Goal: Task Accomplishment & Management: Manage account settings

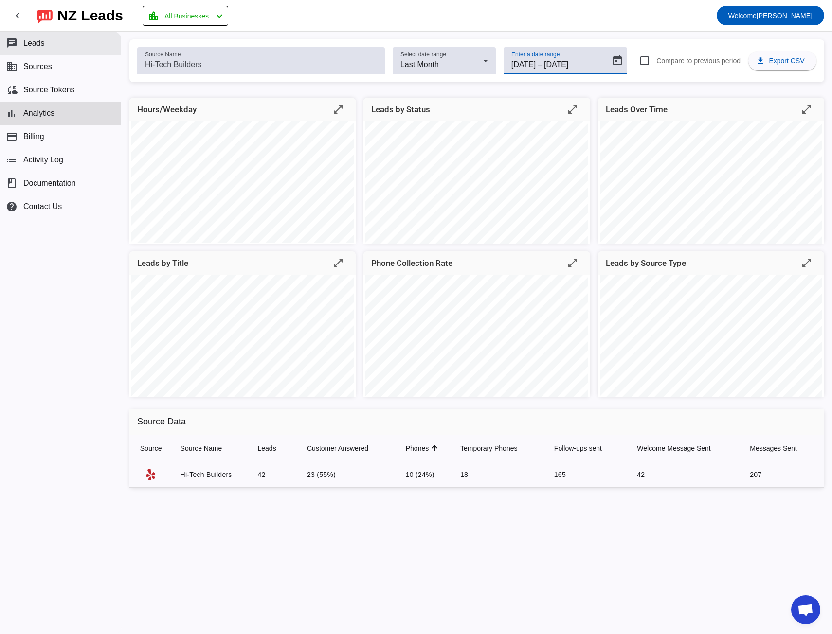
click at [36, 44] on span "Leads" at bounding box center [33, 43] width 21 height 9
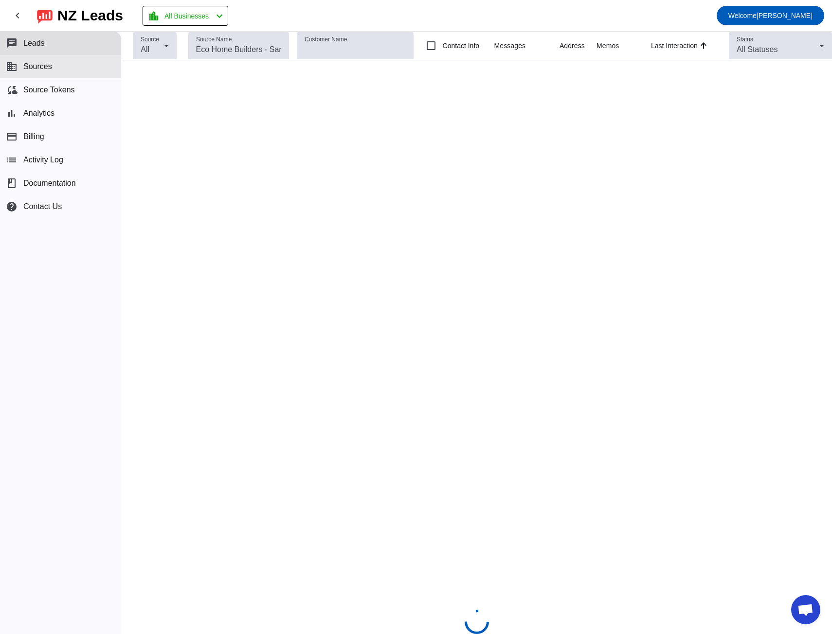
click at [44, 69] on span "Sources" at bounding box center [37, 66] width 29 height 9
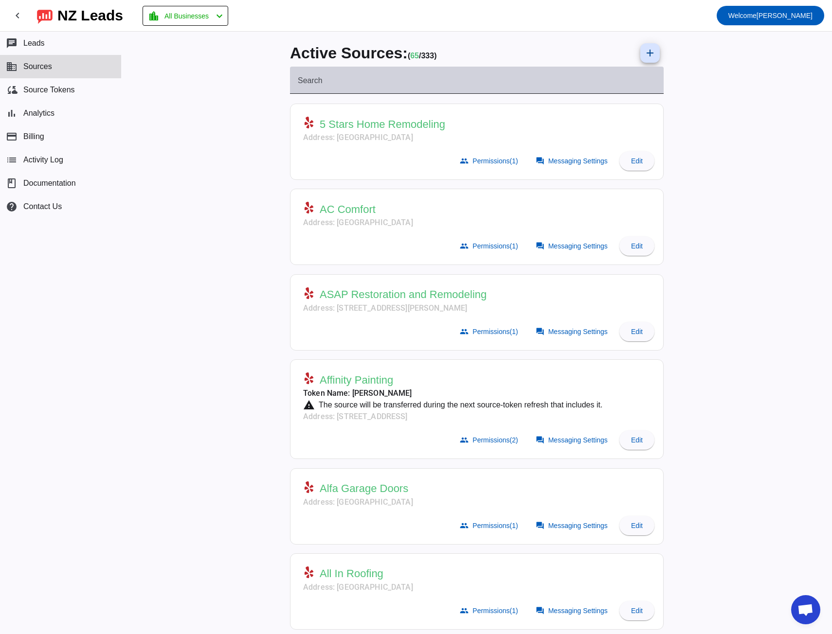
click at [363, 83] on input "Search" at bounding box center [477, 84] width 358 height 12
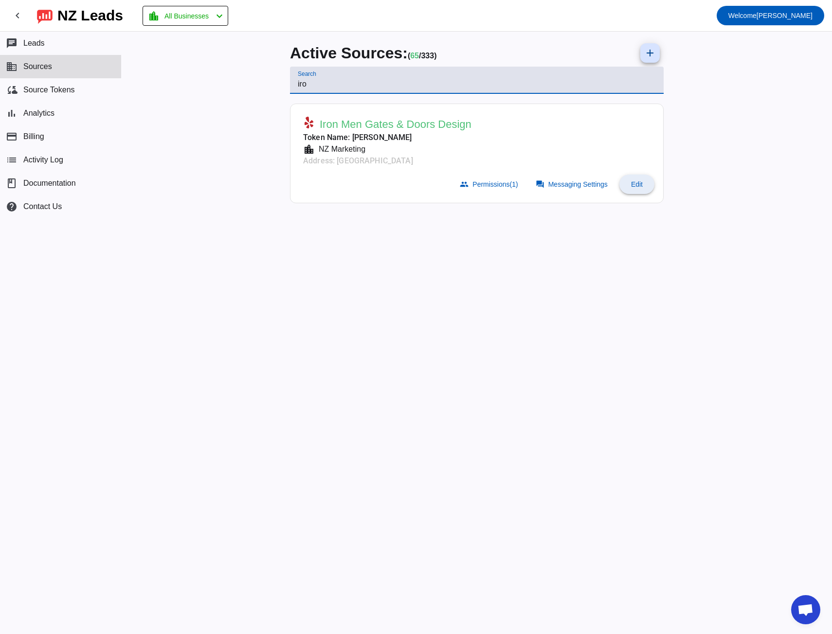
type input "iro"
click at [640, 186] on span "Edit" at bounding box center [637, 185] width 12 height 8
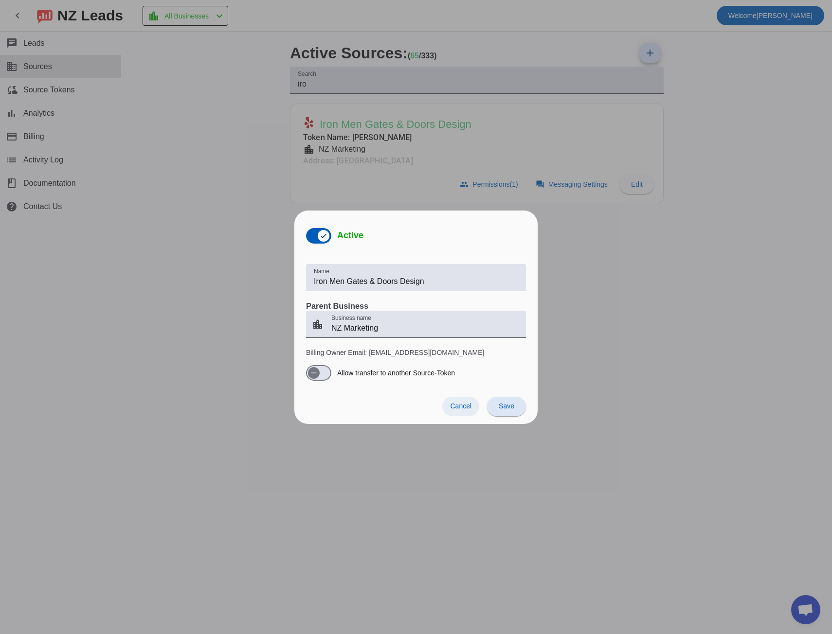
click at [453, 405] on span "Cancel" at bounding box center [460, 406] width 21 height 8
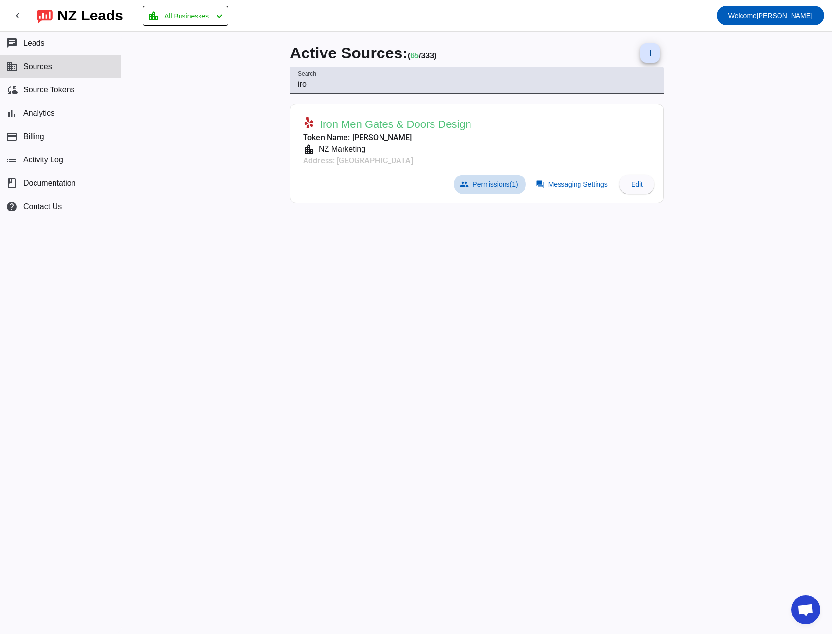
click at [479, 182] on span "Permissions (1)" at bounding box center [494, 185] width 45 height 8
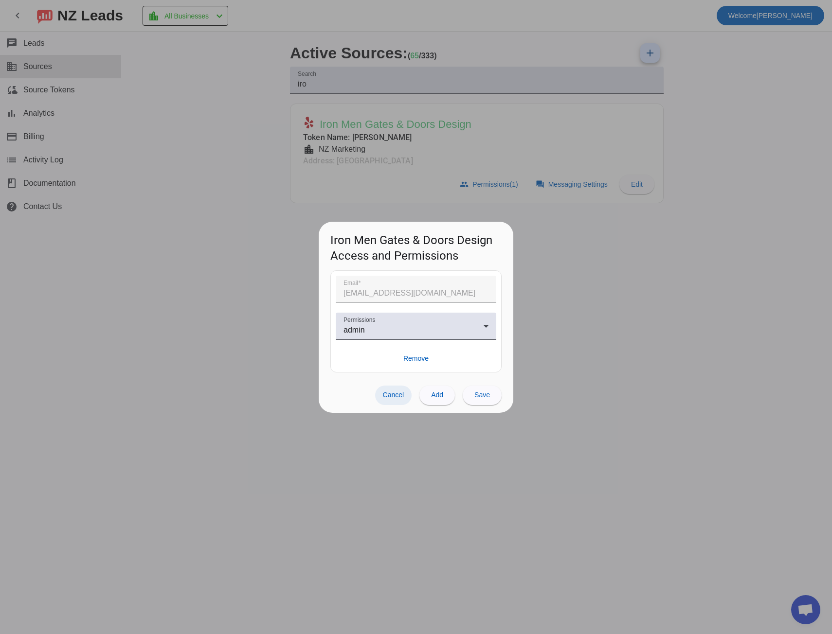
click at [398, 398] on span "Cancel" at bounding box center [393, 395] width 21 height 8
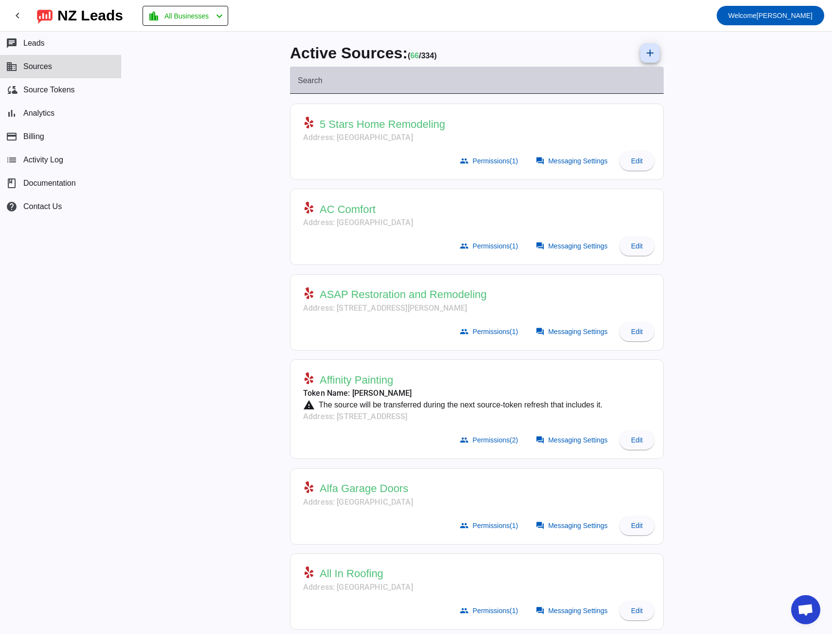
click at [313, 78] on mat-label "Search" at bounding box center [310, 80] width 25 height 8
click at [313, 78] on input "Search" at bounding box center [477, 84] width 358 height 12
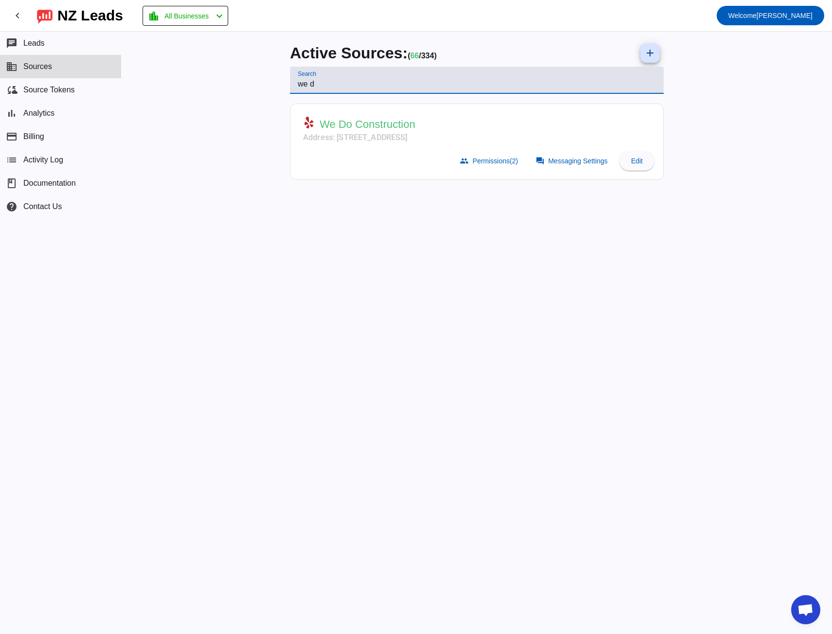
type input "we d"
click at [566, 156] on span at bounding box center [573, 160] width 86 height 19
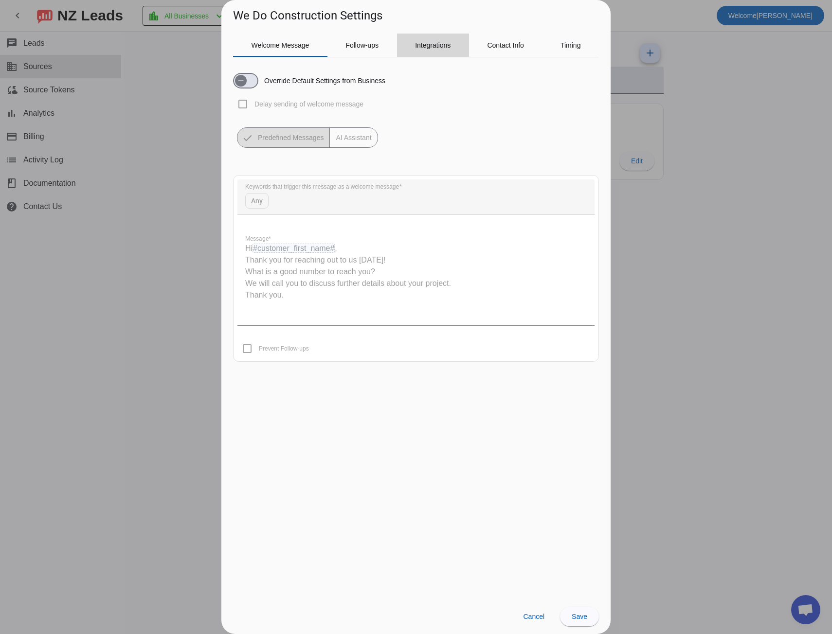
click at [422, 48] on span "Integrations" at bounding box center [433, 45] width 36 height 7
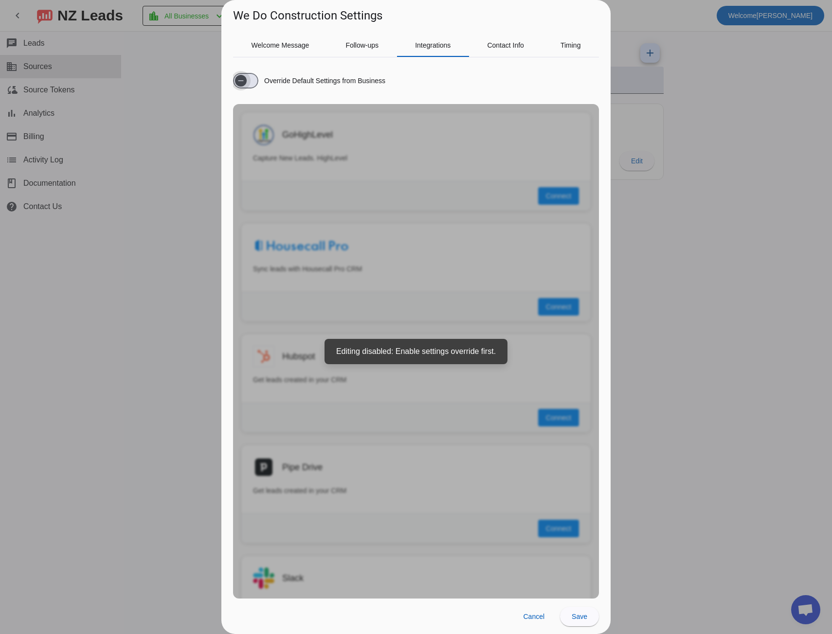
click at [247, 86] on span "button" at bounding box center [241, 81] width 12 height 12
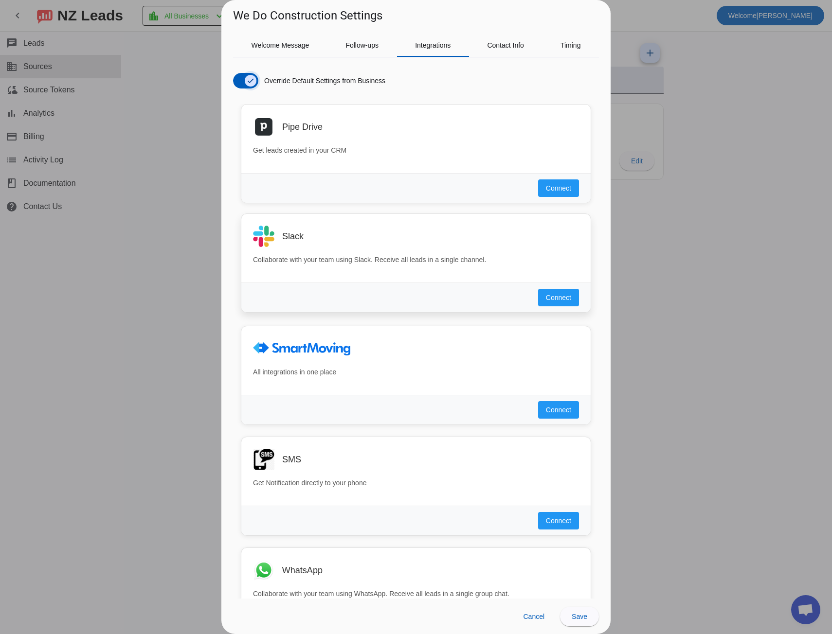
scroll to position [618, 0]
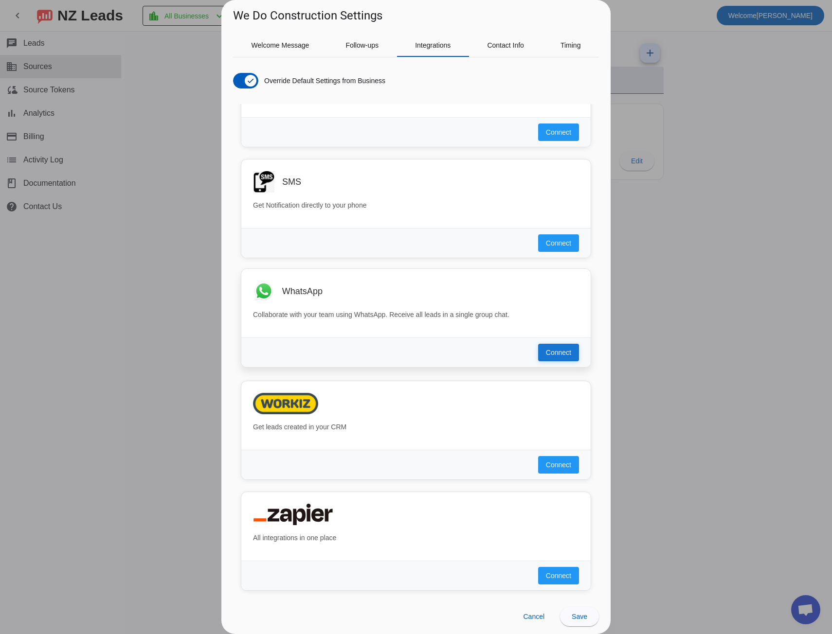
click at [549, 356] on span "Connect" at bounding box center [558, 353] width 25 height 10
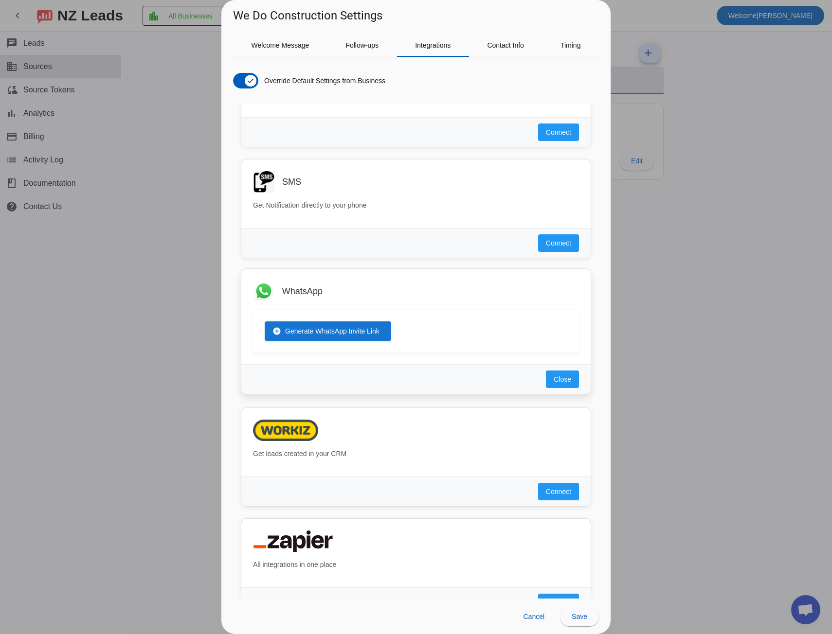
click at [330, 323] on span at bounding box center [328, 331] width 127 height 23
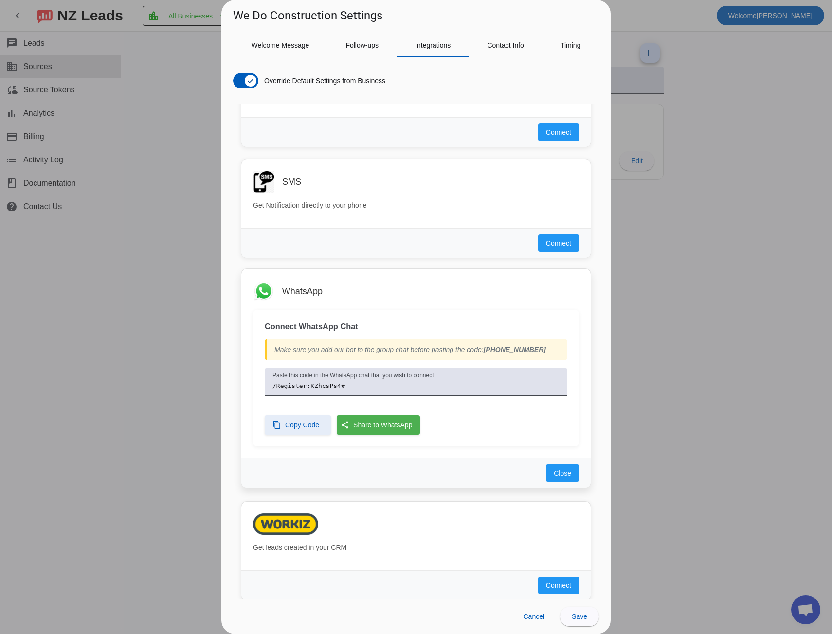
click at [303, 423] on span "Copy Code" at bounding box center [302, 425] width 34 height 10
click at [587, 619] on button "Save" at bounding box center [579, 616] width 39 height 19
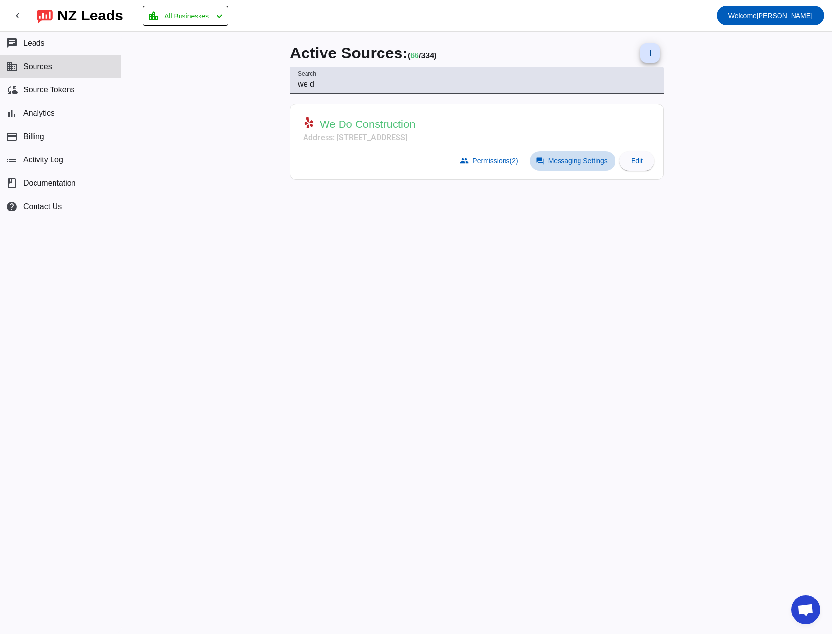
click at [561, 161] on span "Messaging Settings" at bounding box center [577, 161] width 59 height 8
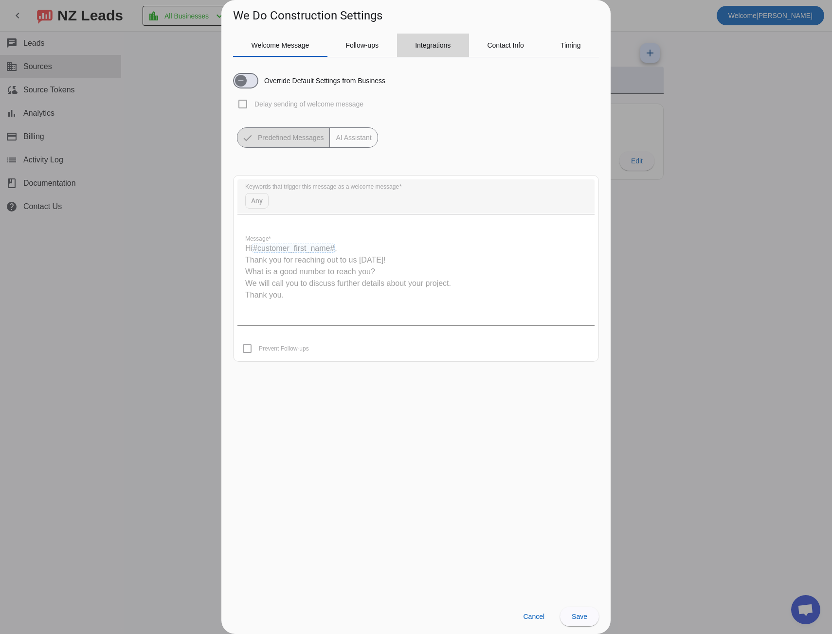
click at [435, 49] on span "Integrations" at bounding box center [433, 45] width 36 height 7
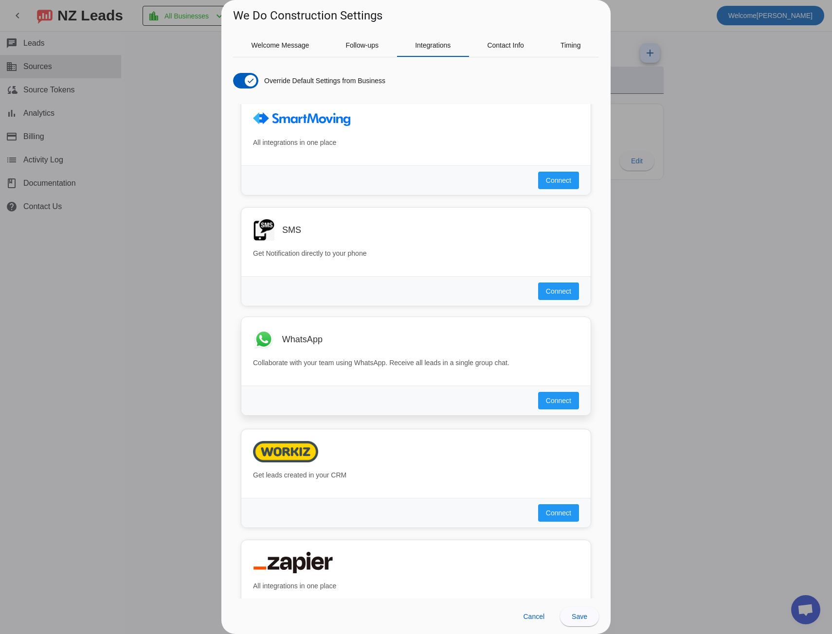
scroll to position [584, 0]
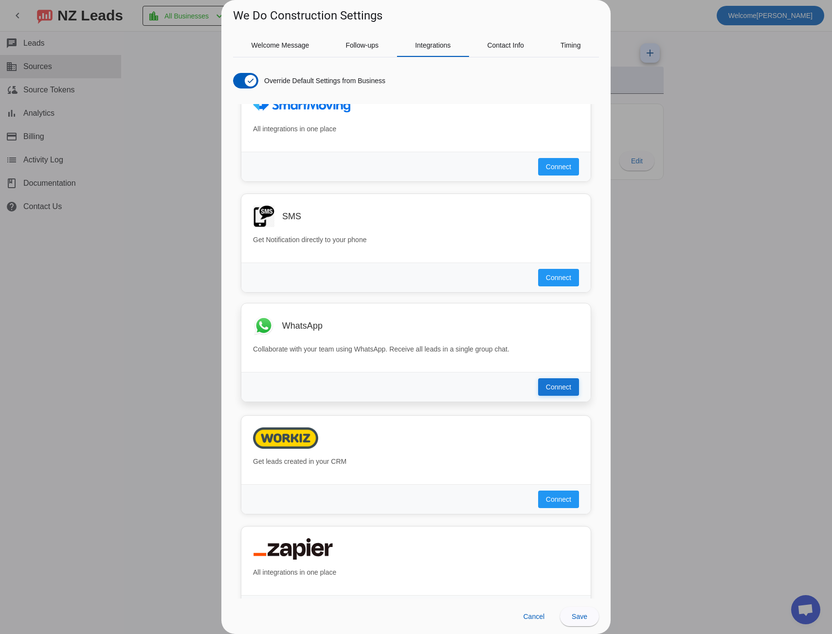
click at [554, 389] on span "Connect" at bounding box center [558, 387] width 25 height 10
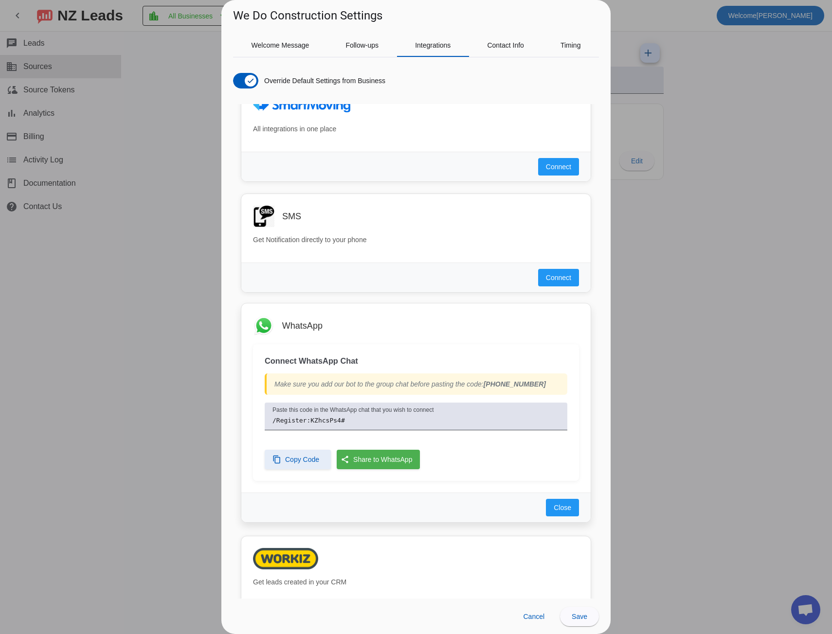
click at [300, 459] on span "Copy Code" at bounding box center [302, 460] width 34 height 10
click at [572, 615] on span "Save" at bounding box center [580, 617] width 16 height 8
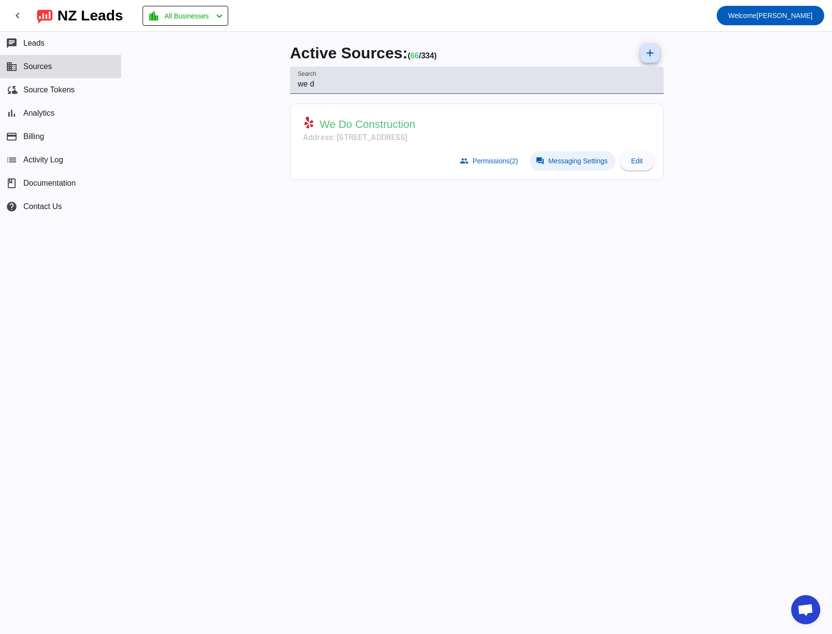
click at [554, 158] on span "Messaging Settings" at bounding box center [577, 161] width 59 height 8
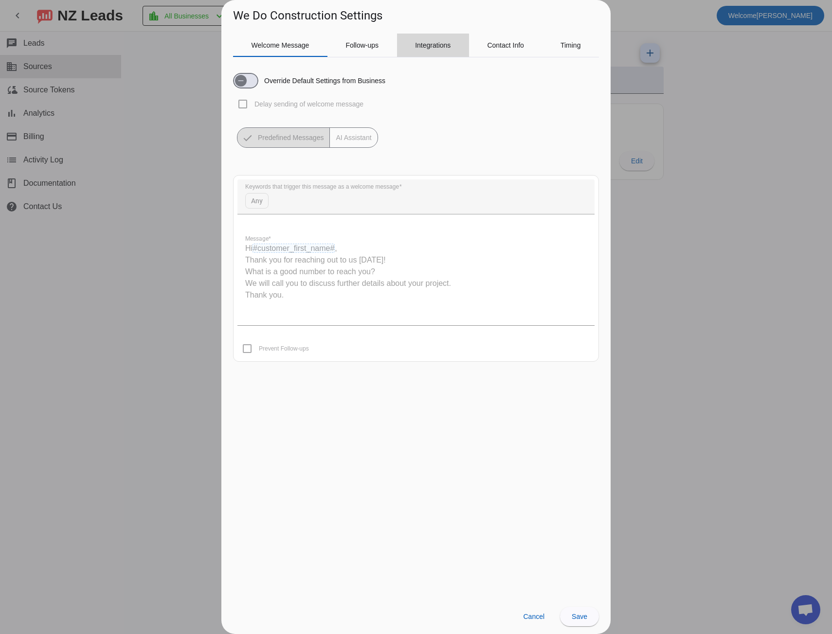
click at [429, 48] on span "Integrations" at bounding box center [433, 45] width 36 height 7
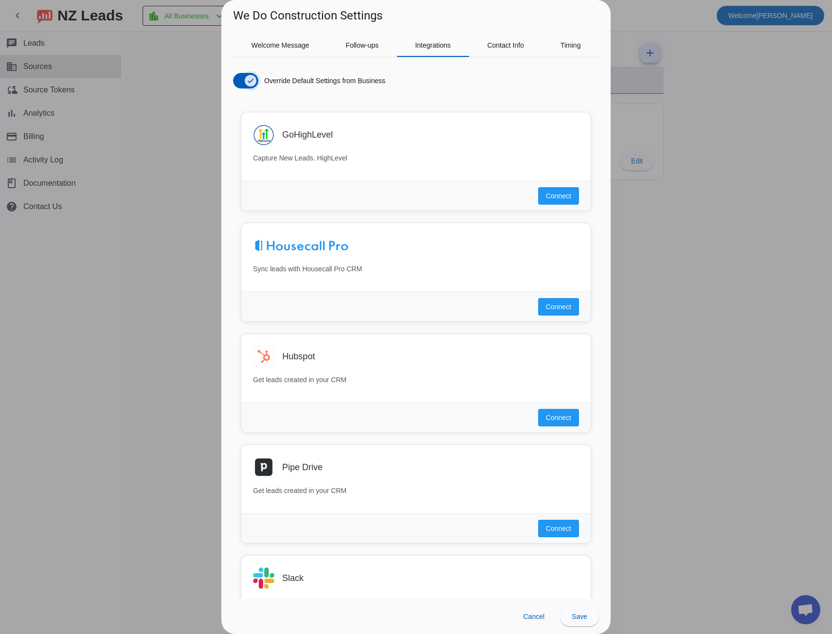
click at [242, 77] on span "button" at bounding box center [250, 80] width 19 height 19
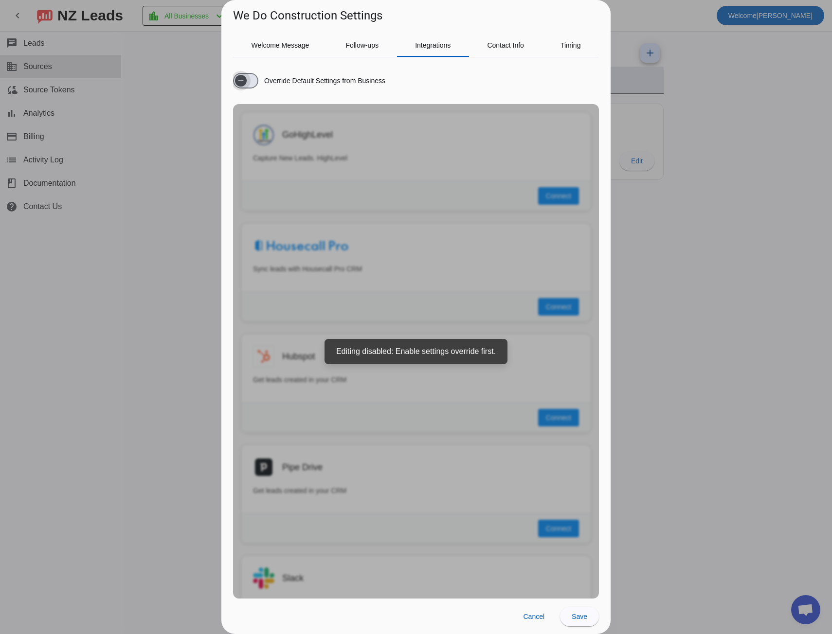
click at [242, 77] on icon "button" at bounding box center [241, 81] width 8 height 8
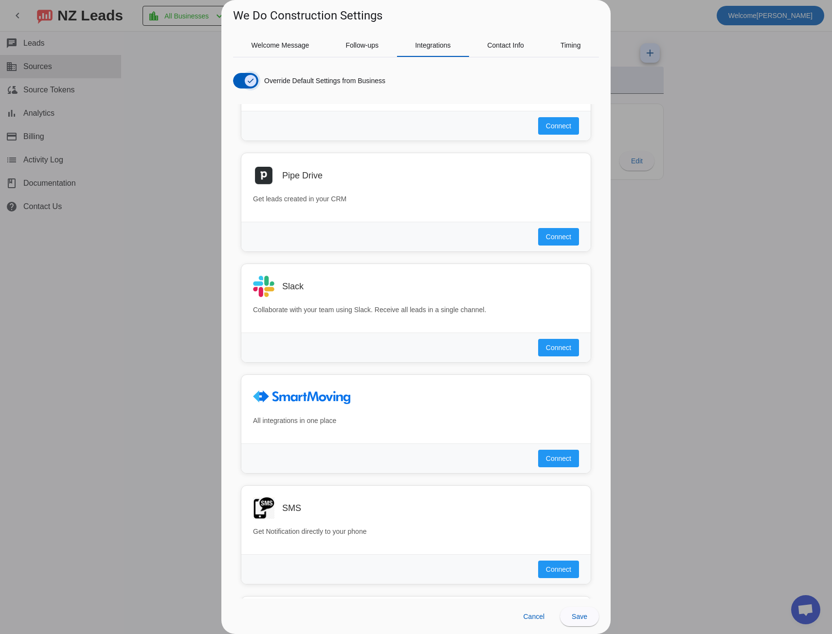
scroll to position [487, 0]
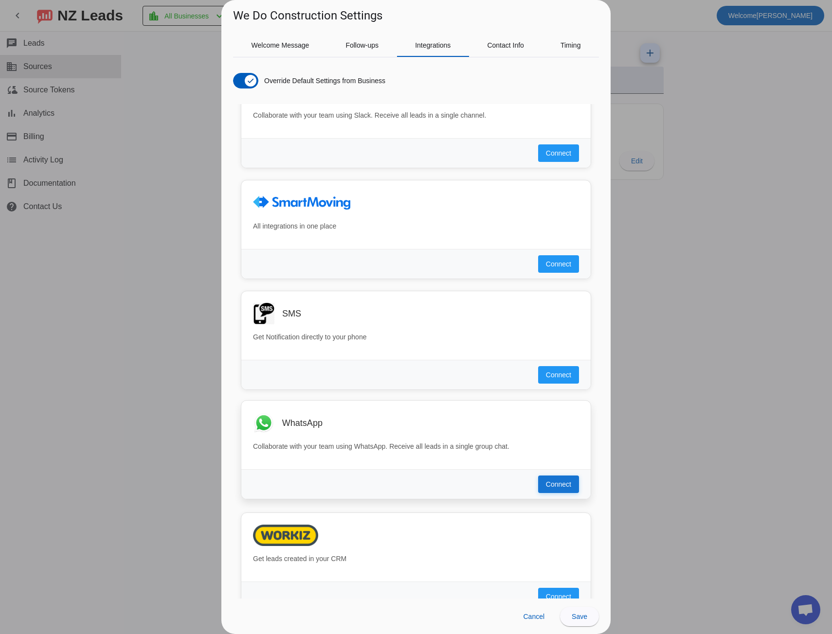
click at [553, 486] on span "Connect" at bounding box center [558, 485] width 25 height 10
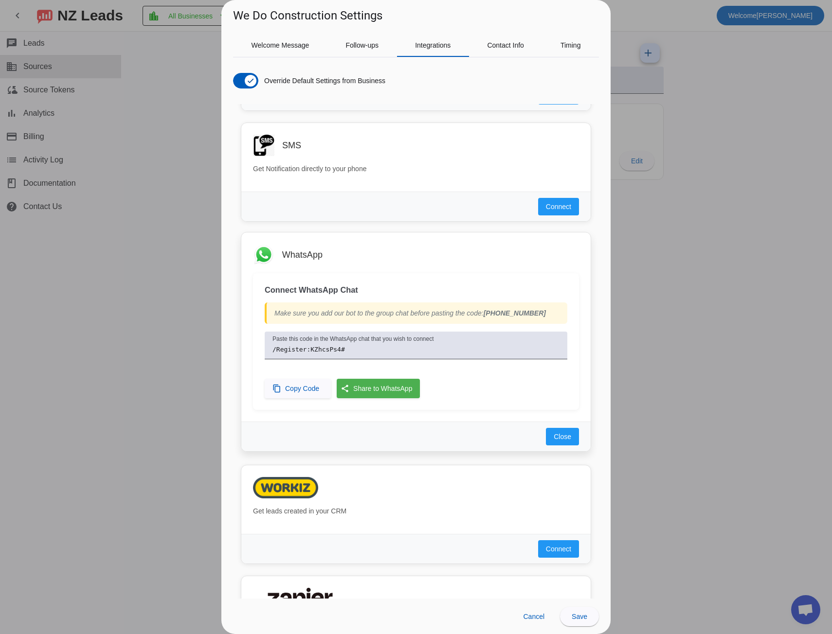
scroll to position [681, 0]
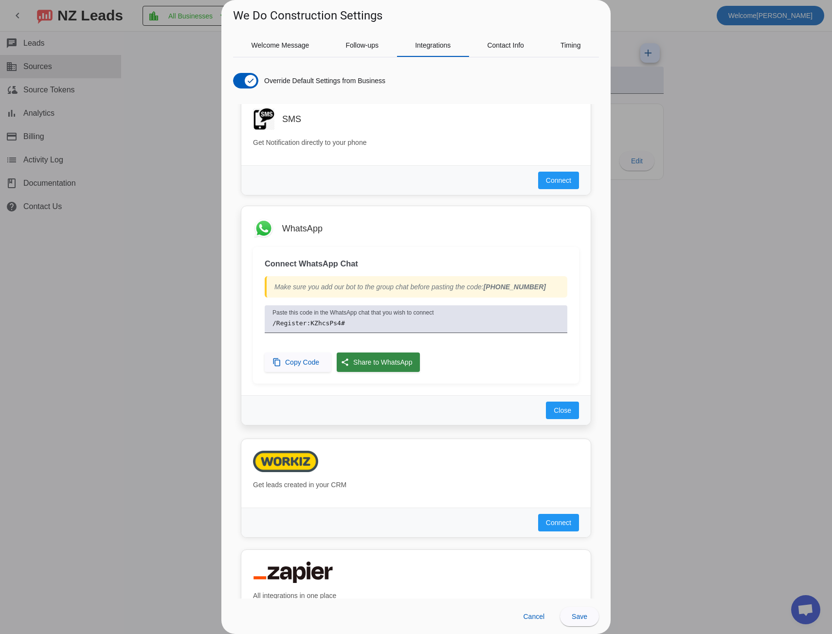
click at [380, 363] on span "Share to WhatsApp" at bounding box center [382, 363] width 59 height 18
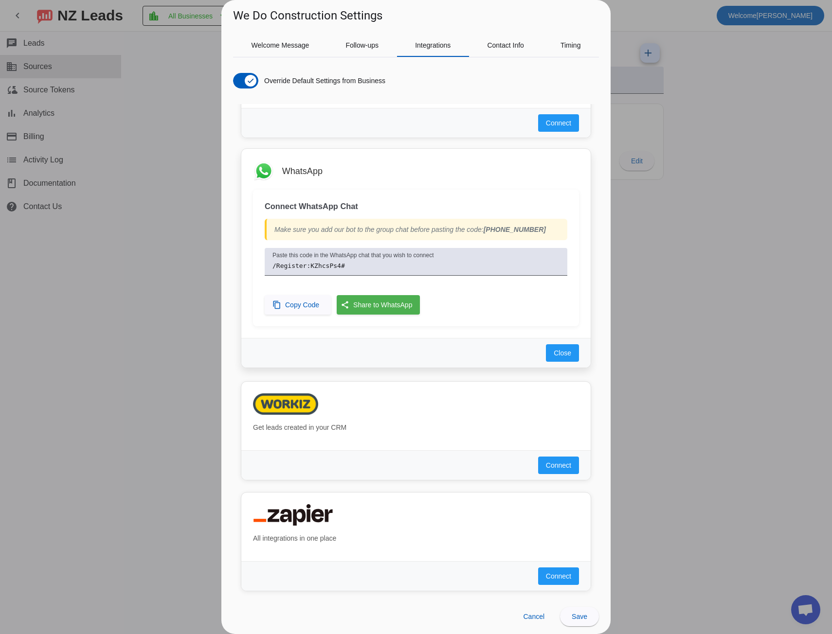
scroll to position [739, 0]
click at [302, 302] on span "Copy Code" at bounding box center [302, 305] width 34 height 10
click at [592, 615] on span at bounding box center [579, 616] width 39 height 23
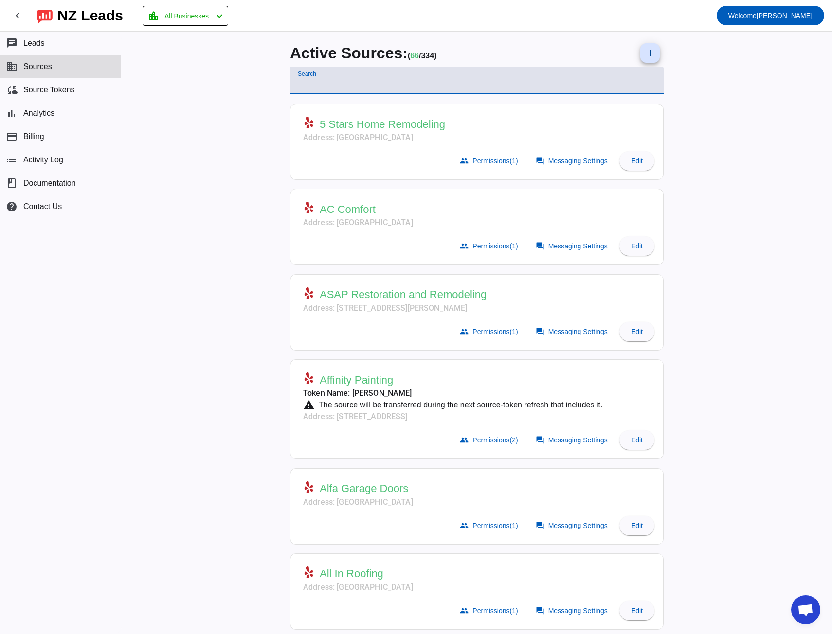
click at [361, 81] on input "Search" at bounding box center [477, 84] width 358 height 12
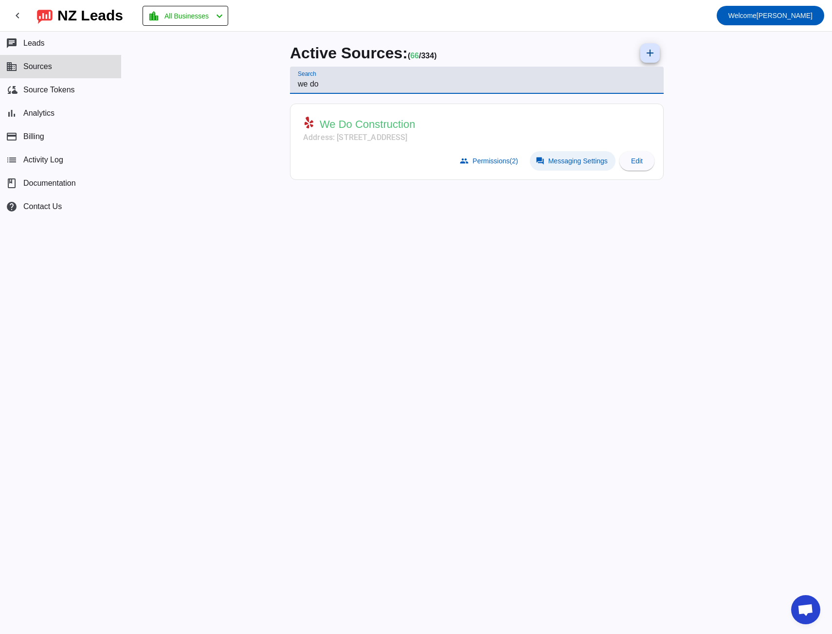
type input "we do"
click at [578, 163] on span "Messaging Settings" at bounding box center [577, 161] width 59 height 8
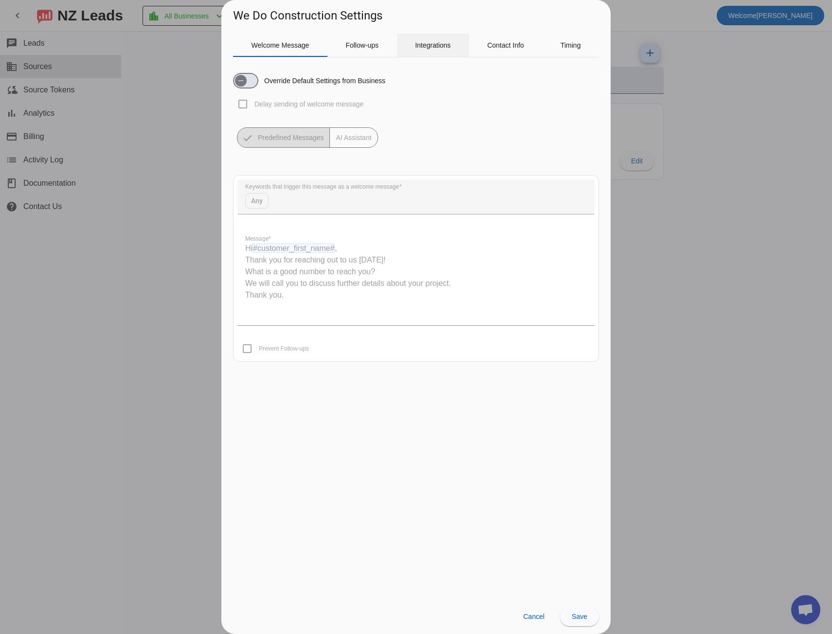
click at [441, 47] on span "Integrations" at bounding box center [433, 45] width 36 height 7
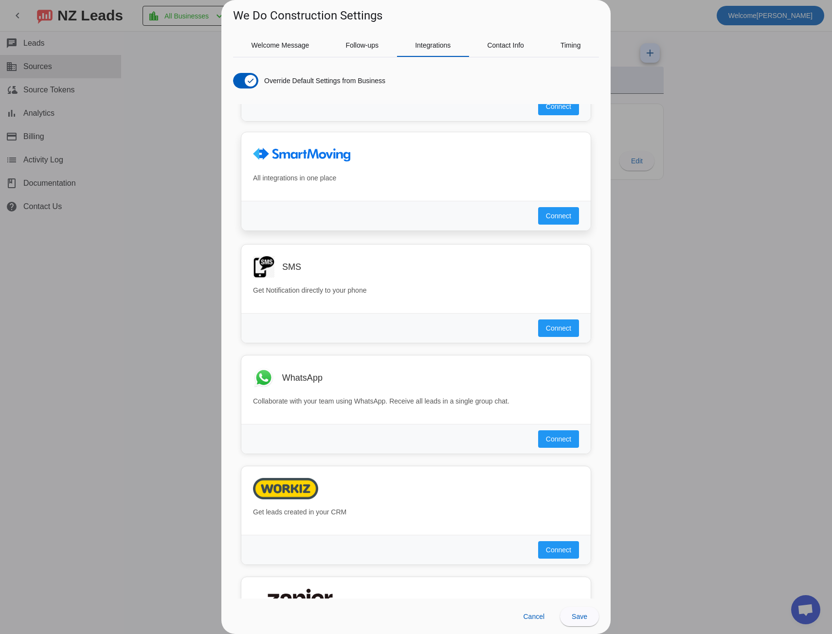
scroll to position [535, 0]
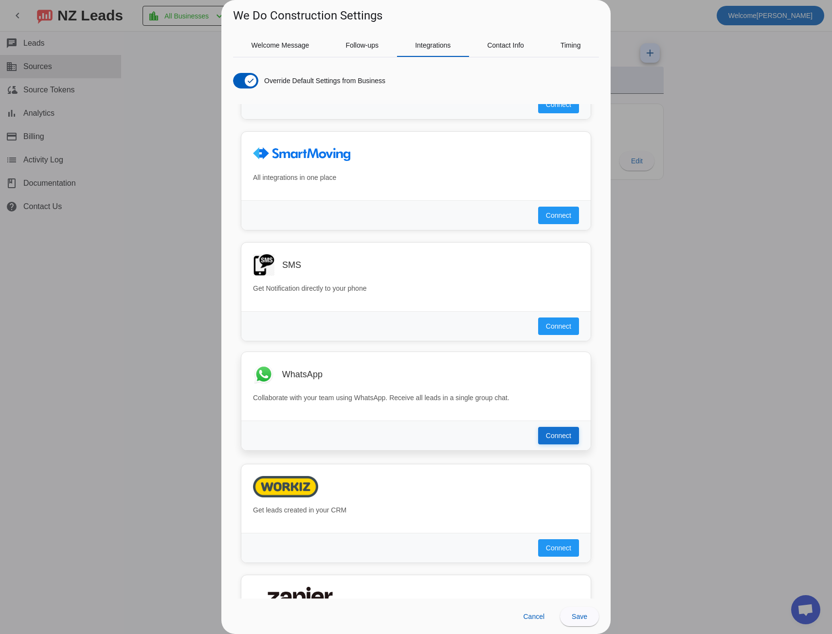
click at [546, 438] on span "Connect" at bounding box center [558, 436] width 25 height 10
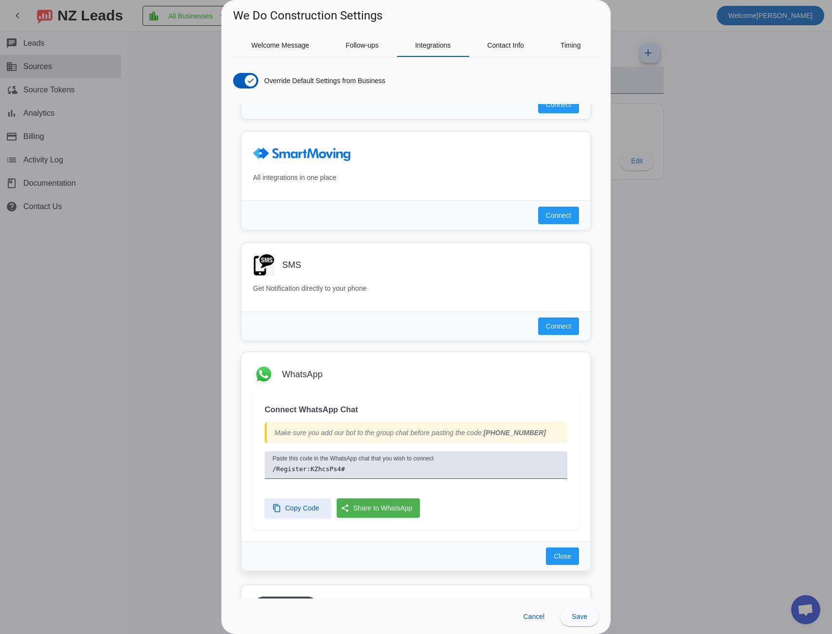
click at [299, 508] on span "Copy Code" at bounding box center [302, 509] width 34 height 10
click at [560, 560] on span "Close" at bounding box center [563, 557] width 18 height 10
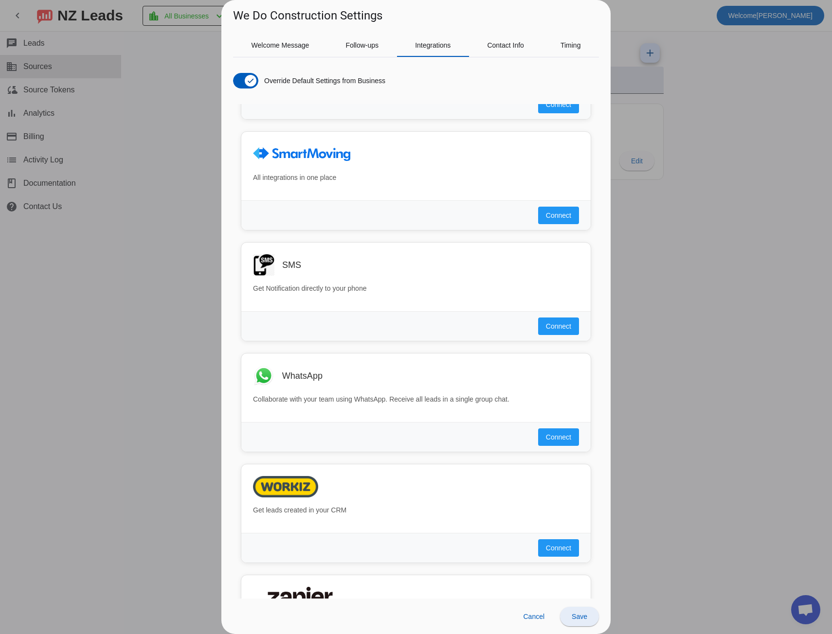
click at [584, 621] on span "Save" at bounding box center [580, 617] width 16 height 8
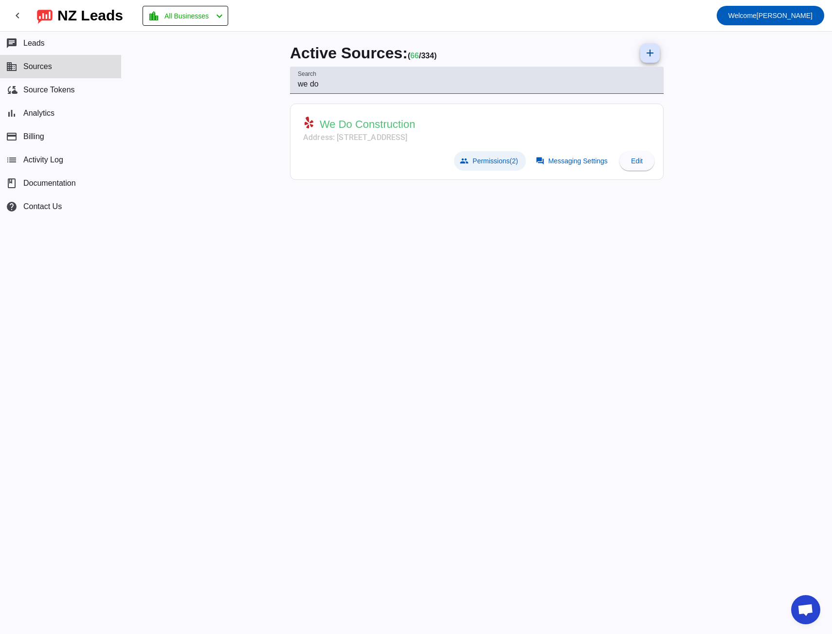
click at [501, 163] on span "Permissions (2)" at bounding box center [494, 161] width 45 height 8
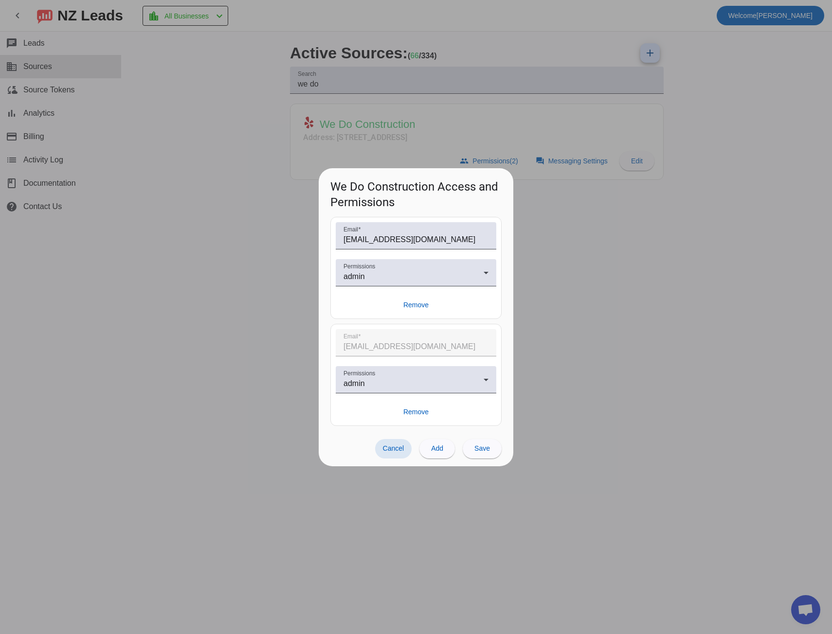
click at [244, 383] on div at bounding box center [416, 317] width 832 height 634
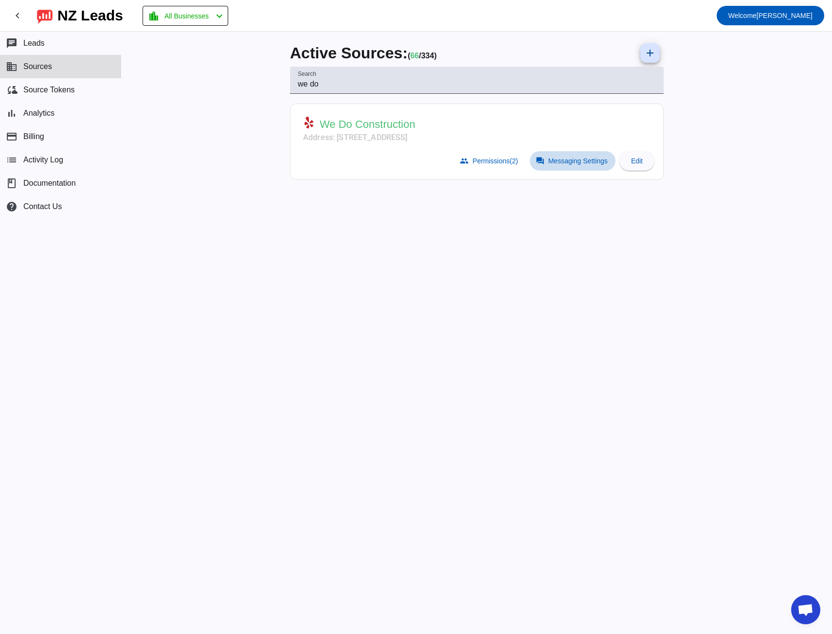
click at [560, 161] on span "Messaging Settings" at bounding box center [577, 161] width 59 height 8
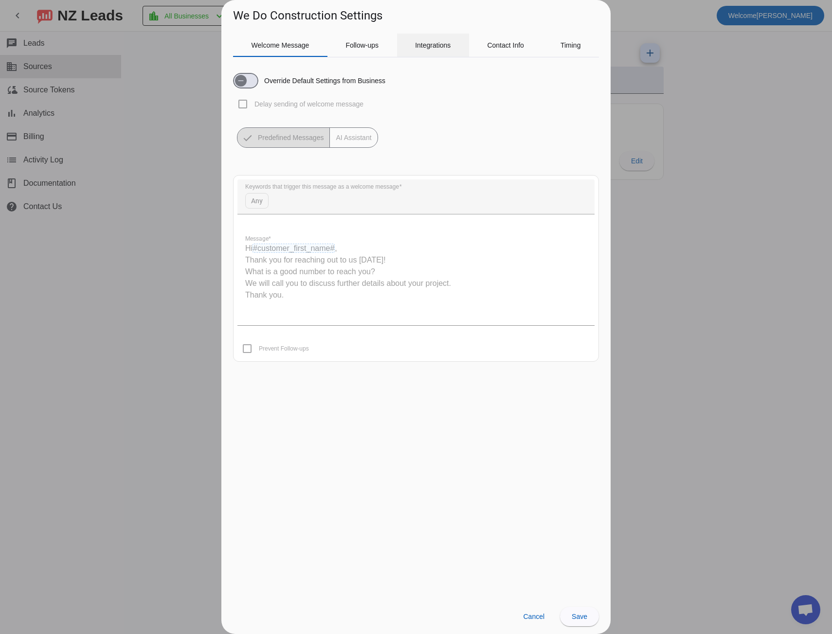
click at [430, 54] on span "Integrations" at bounding box center [433, 45] width 36 height 23
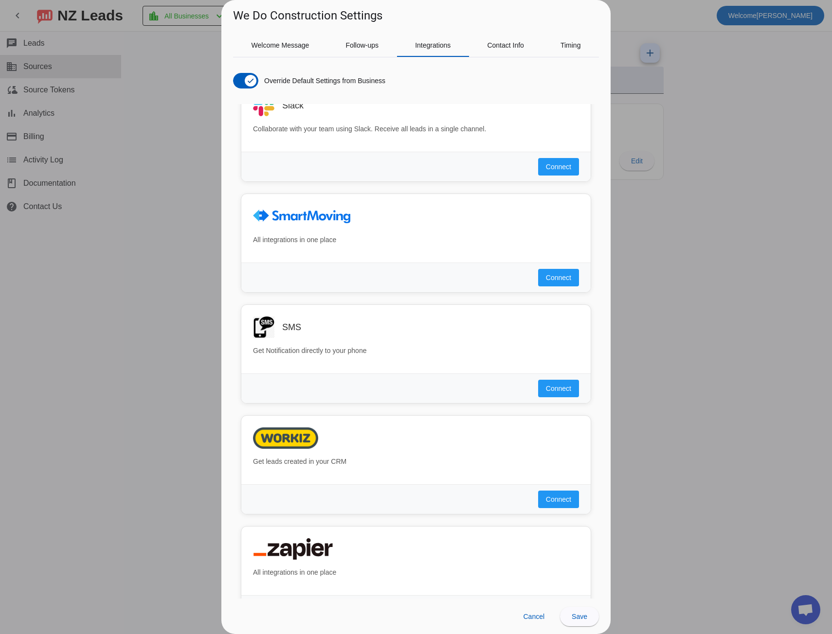
scroll to position [618, 0]
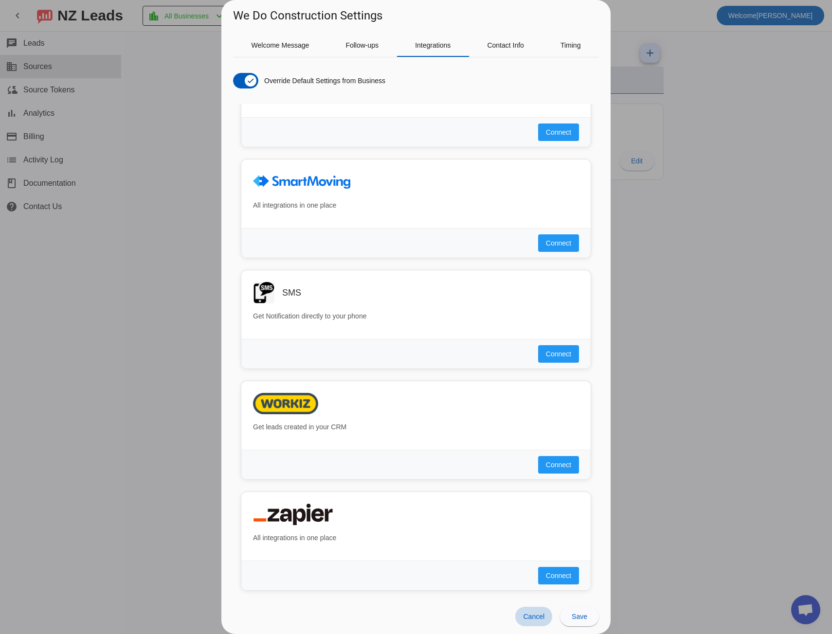
click at [529, 613] on span "Cancel" at bounding box center [533, 617] width 21 height 8
